Goal: Transaction & Acquisition: Purchase product/service

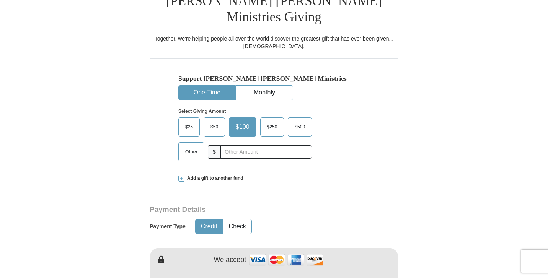
scroll to position [208, 0]
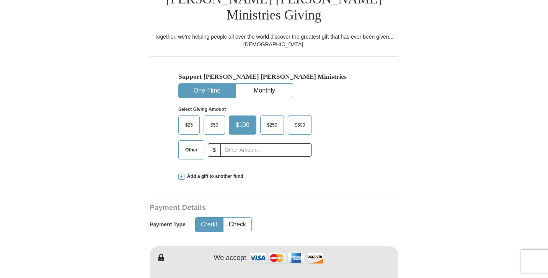
click at [190, 144] on span "Other" at bounding box center [191, 149] width 20 height 11
click at [0, 0] on input "Other" at bounding box center [0, 0] width 0 height 0
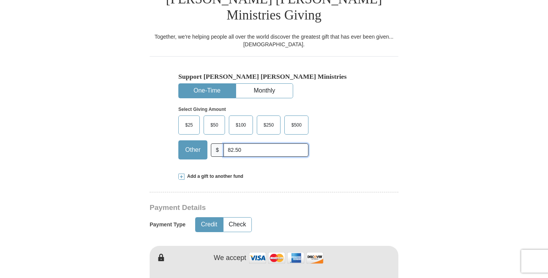
type input "82.50"
click at [184, 174] on span at bounding box center [181, 177] width 6 height 6
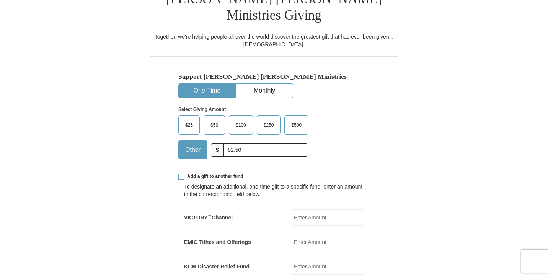
click at [302, 234] on input "EMIC Tithes and Offerings" at bounding box center [327, 242] width 73 height 16
type input "82.50"
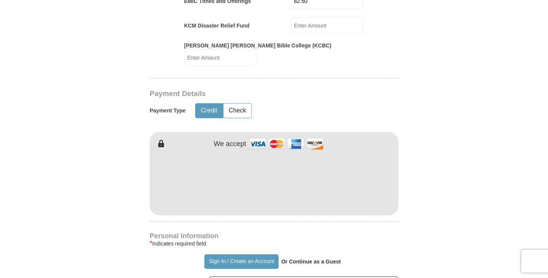
scroll to position [461, 0]
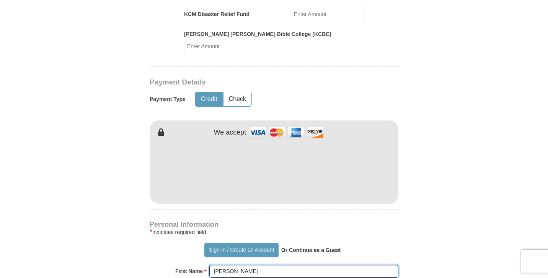
type input "[PERSON_NAME]"
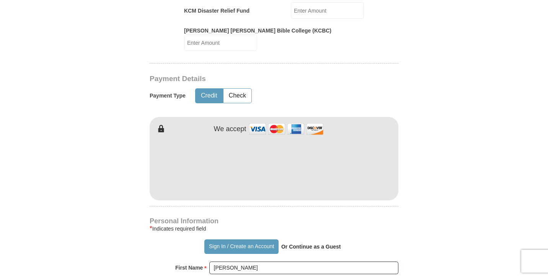
scroll to position [613, 0]
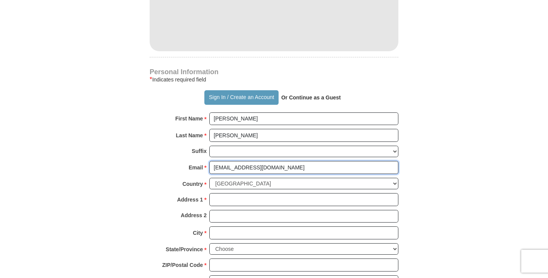
type input "[EMAIL_ADDRESS][DOMAIN_NAME]"
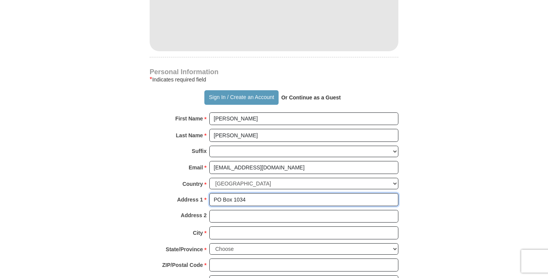
type input "PO Box 1034"
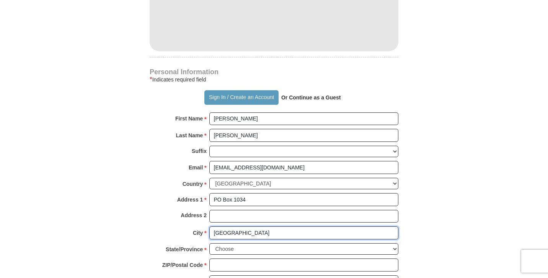
type input "[GEOGRAPHIC_DATA]"
select select "[GEOGRAPHIC_DATA]"
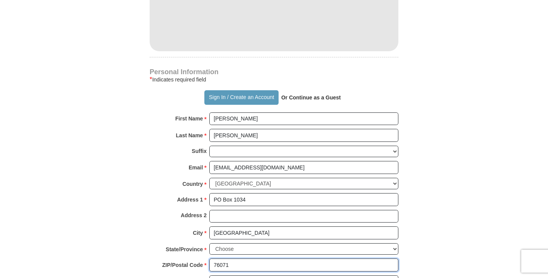
type input "76071"
type input "8173539124"
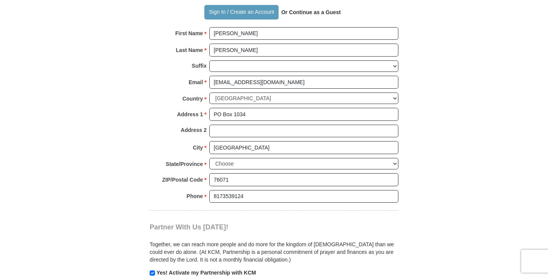
scroll to position [701, 0]
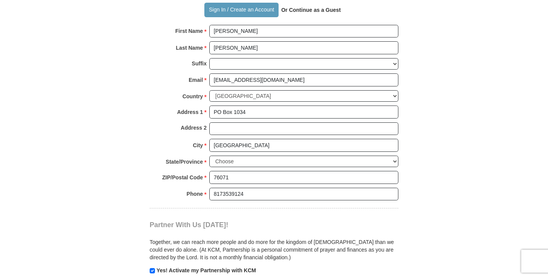
click at [152, 268] on input "checkbox" at bounding box center [152, 270] width 5 height 5
checkbox input "false"
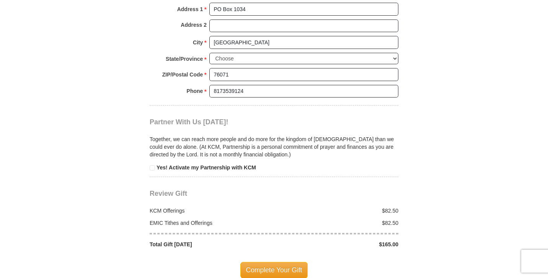
scroll to position [811, 0]
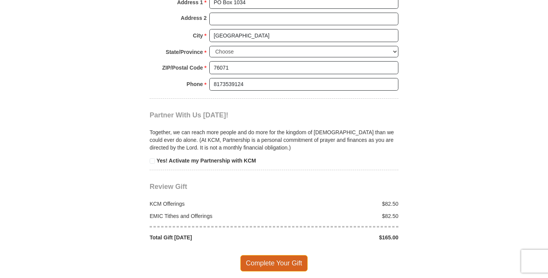
click at [274, 255] on span "Complete Your Gift" at bounding box center [274, 263] width 68 height 16
